Goal: Complete application form

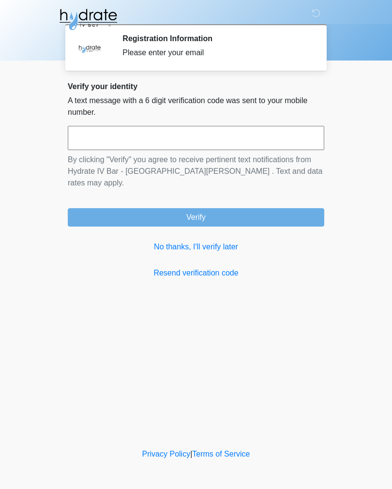
click at [290, 137] on input "text" at bounding box center [196, 138] width 257 height 24
type input "******"
click at [257, 208] on button "Verify" at bounding box center [196, 217] width 257 height 18
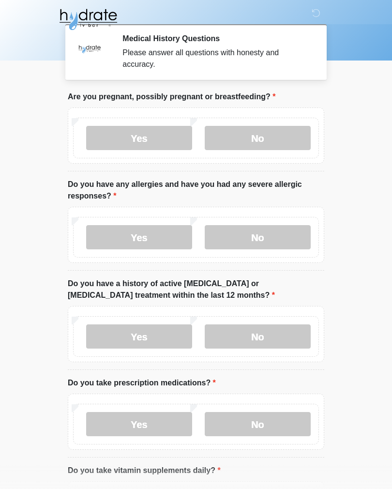
click at [277, 142] on label "No" at bounding box center [258, 138] width 106 height 24
click at [284, 241] on label "No" at bounding box center [258, 237] width 106 height 24
click at [117, 334] on label "Yes" at bounding box center [139, 336] width 106 height 24
click at [297, 334] on label "No" at bounding box center [258, 336] width 106 height 24
click at [181, 432] on label "Yes" at bounding box center [139, 424] width 106 height 24
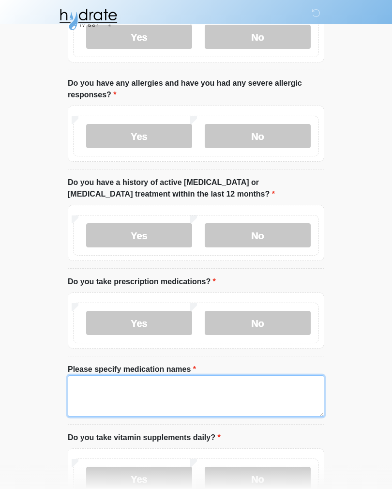
click at [273, 391] on textarea "Please specify medication names" at bounding box center [196, 396] width 257 height 42
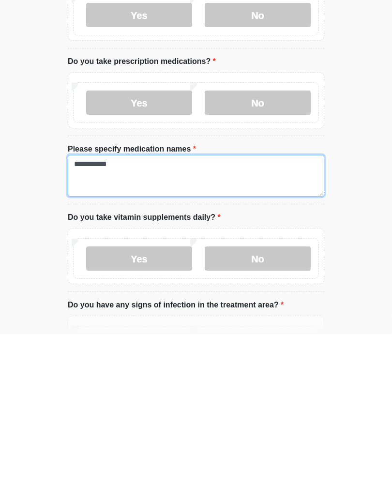
type textarea "**********"
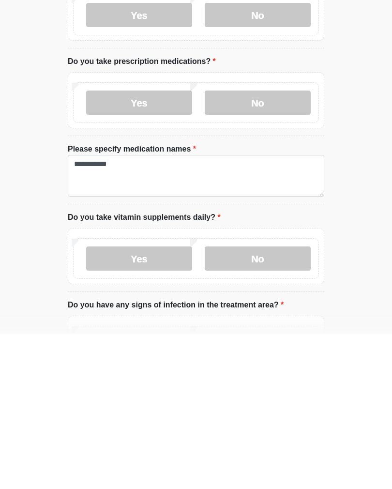
click at [157, 401] on label "Yes" at bounding box center [139, 413] width 106 height 24
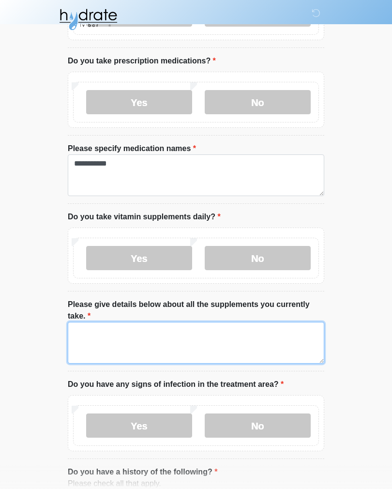
click at [197, 343] on textarea "Please give details below about all the supplements you currently take." at bounding box center [196, 343] width 257 height 42
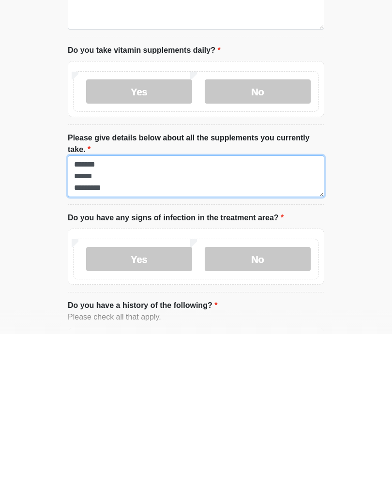
type textarea "******* ****** *********"
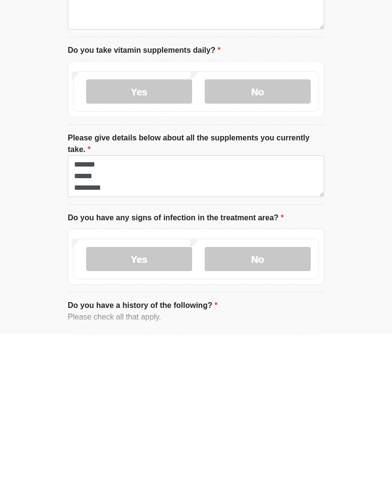
click at [233, 402] on label "No" at bounding box center [258, 414] width 106 height 24
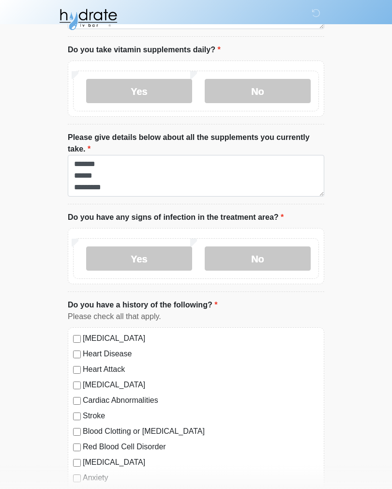
click at [265, 263] on label "No" at bounding box center [258, 258] width 106 height 24
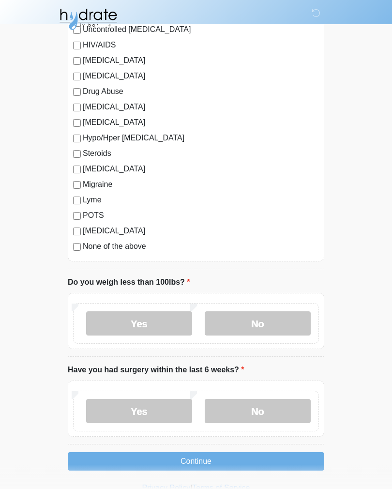
scroll to position [1086, 0]
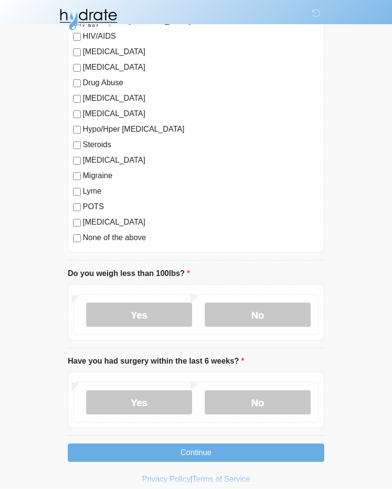
click at [264, 307] on label "No" at bounding box center [258, 315] width 106 height 24
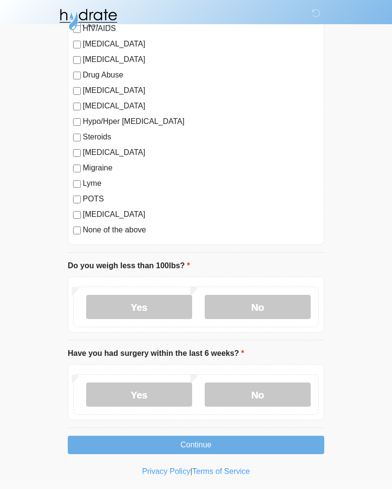
click at [271, 399] on label "No" at bounding box center [258, 395] width 106 height 24
click at [248, 446] on button "Continue" at bounding box center [196, 445] width 257 height 18
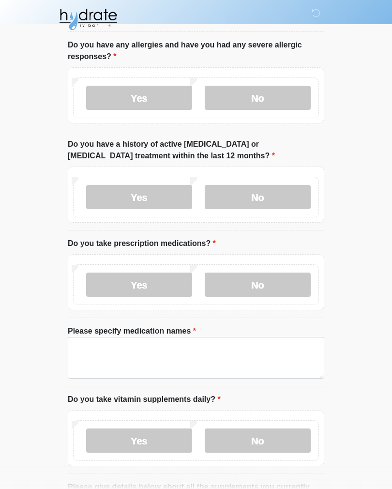
scroll to position [0, 0]
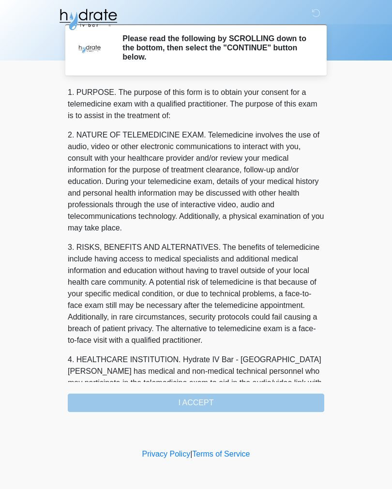
click at [247, 408] on div "1. PURPOSE. The purpose of this form is to obtain your consent for a telemedici…" at bounding box center [196, 249] width 257 height 325
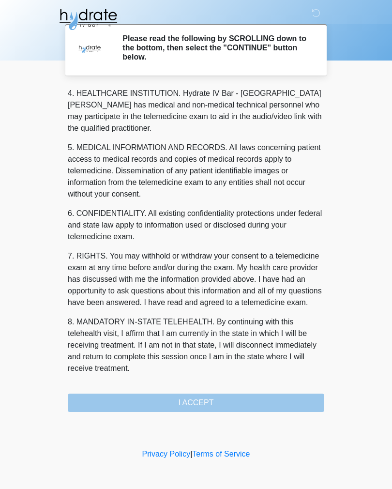
click at [220, 408] on button "I ACCEPT" at bounding box center [196, 403] width 257 height 18
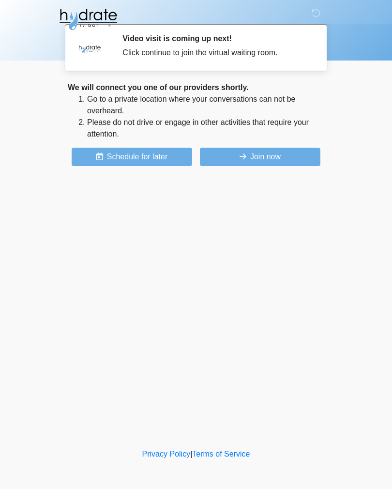
click at [294, 156] on button "Join now" at bounding box center [260, 157] width 121 height 18
